Goal: Transaction & Acquisition: Purchase product/service

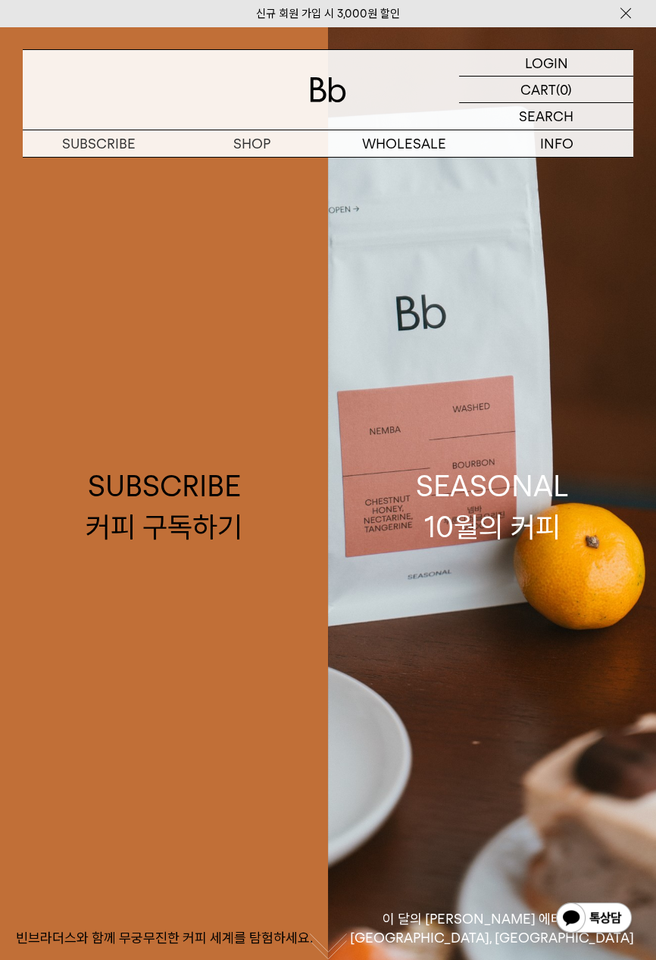
click at [474, 305] on link "SEASONAL 10월의 커피 이 달의 [PERSON_NAME] 에티오피아, [GEOGRAPHIC_DATA], [GEOGRAPHIC_DATA]" at bounding box center [492, 507] width 328 height 960
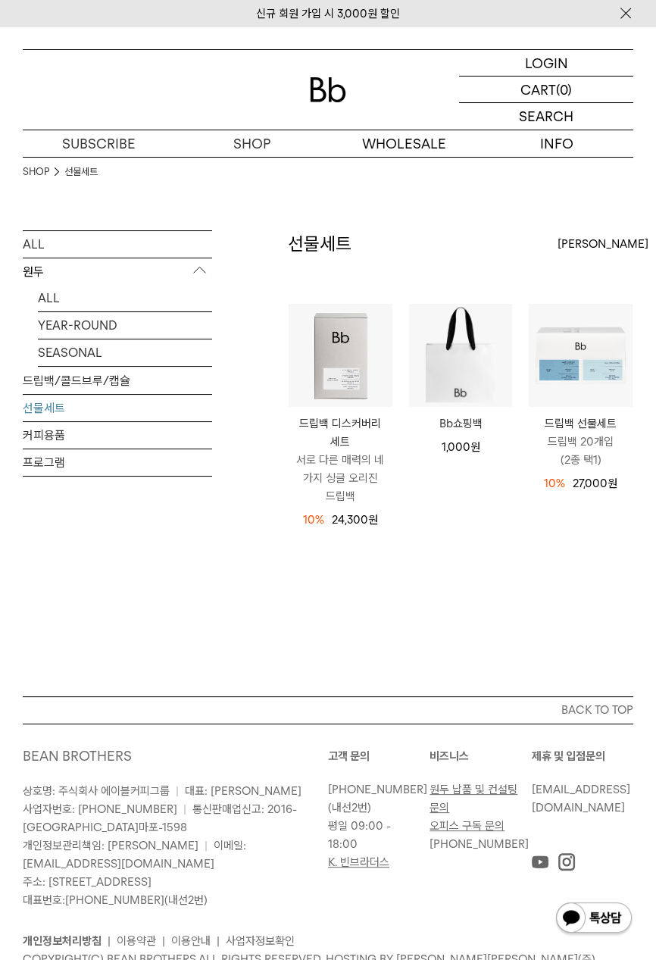
click at [49, 303] on link "ALL" at bounding box center [125, 298] width 174 height 27
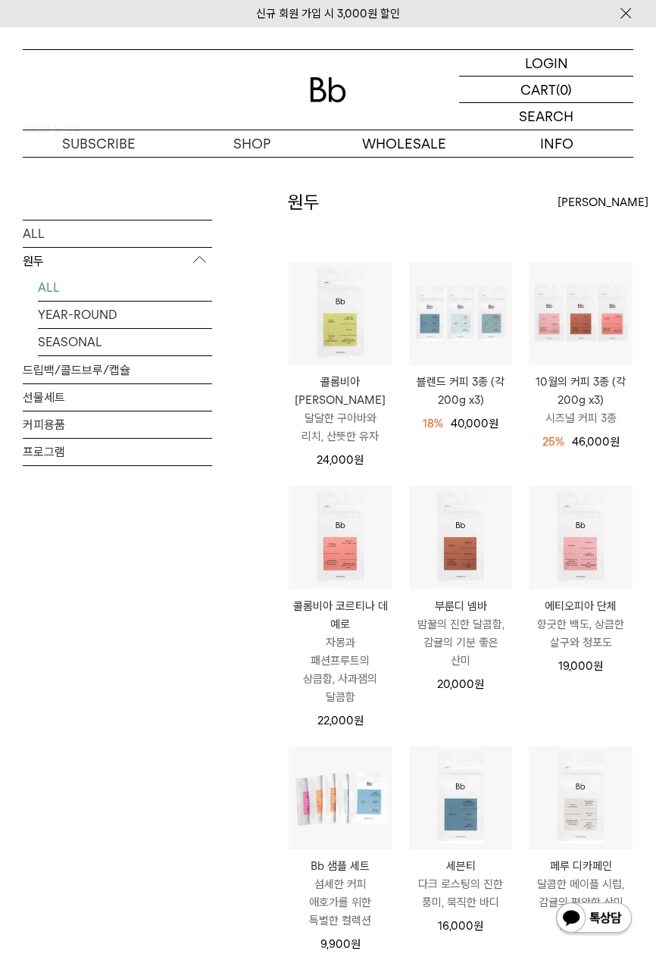
scroll to position [49, 0]
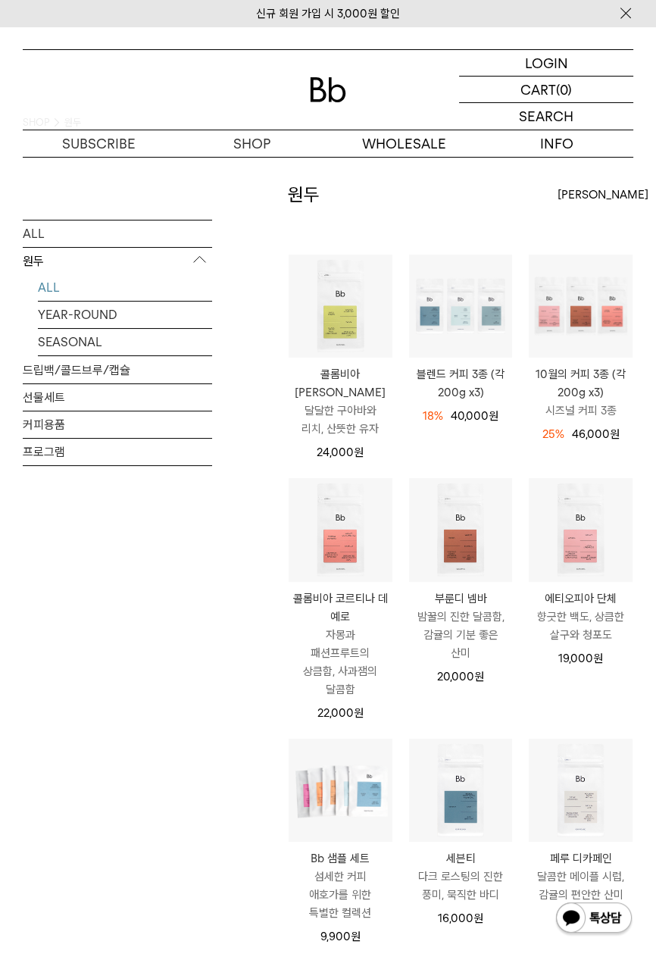
click at [0, 0] on img at bounding box center [0, 0] width 0 height 0
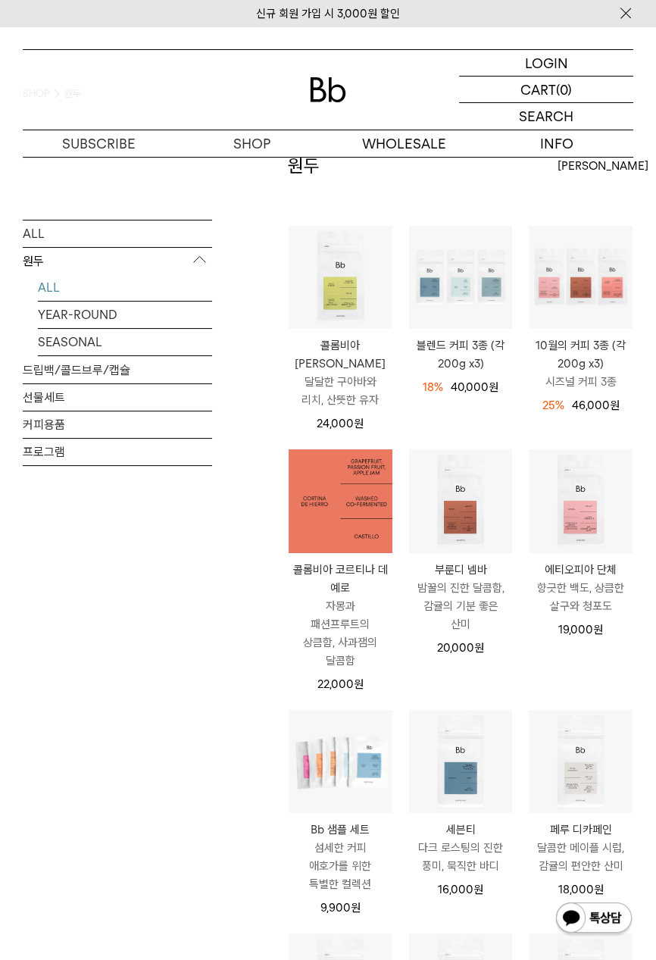
scroll to position [98, 0]
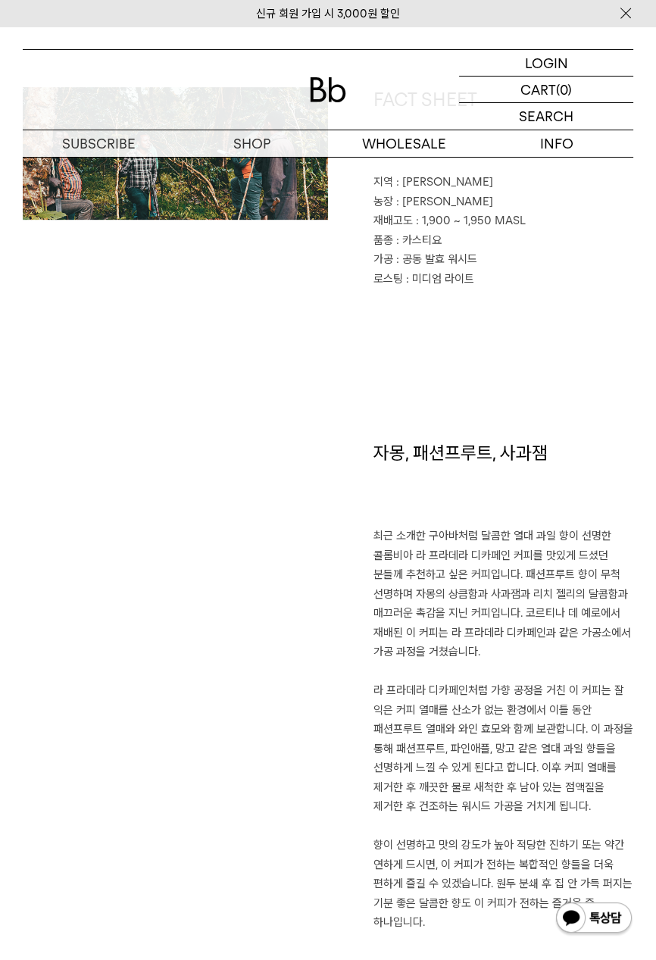
scroll to position [681, 0]
click at [548, 361] on div "FACT SHEET 지역 : 디오 아르메니아 농장 : 코르티나 데 예로 재배고도 : 1,900 ~ 1,950 MASL 품종 : 카스티요 가공 …" at bounding box center [328, 263] width 611 height 354
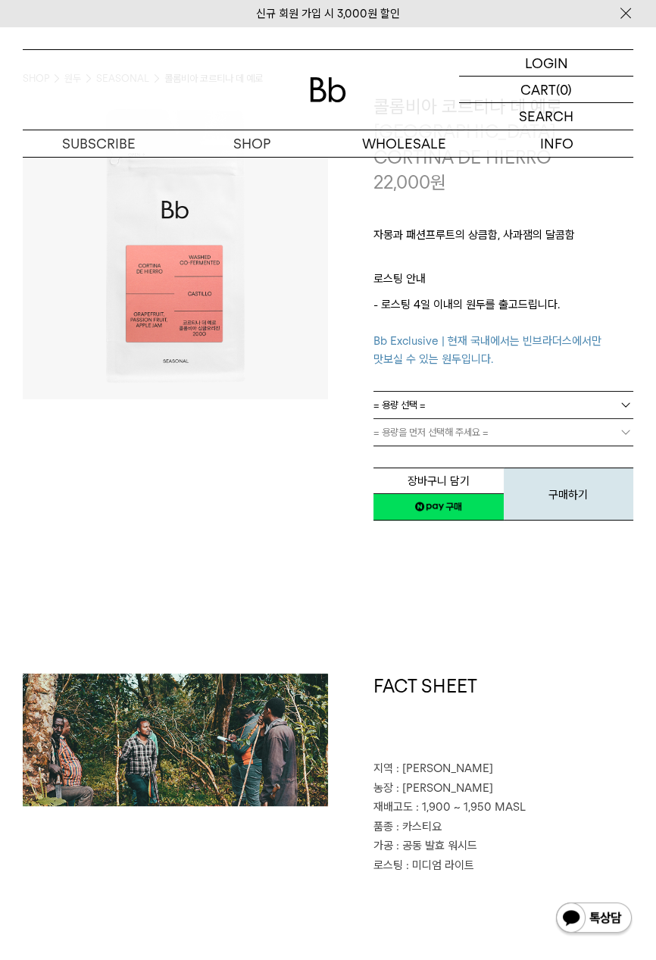
scroll to position [92, 0]
